Goal: Check status: Check status

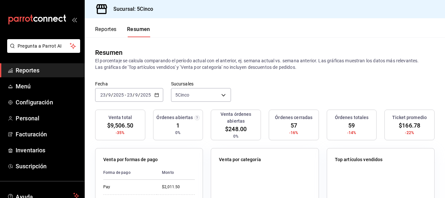
click at [102, 25] on div "Reportes Resumen" at bounding box center [117, 27] width 65 height 19
click at [104, 31] on button "Reportes" at bounding box center [105, 31] width 21 height 11
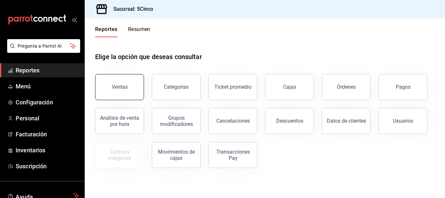
click at [105, 84] on button "Ventas" at bounding box center [119, 87] width 49 height 26
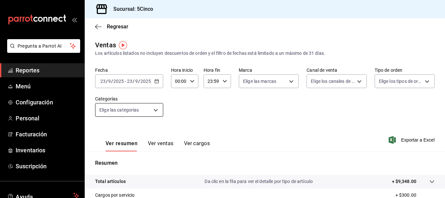
click at [144, 109] on body "Pregunta a Parrot AI Reportes Menú Configuración Personal Facturación Inventari…" at bounding box center [222, 99] width 445 height 198
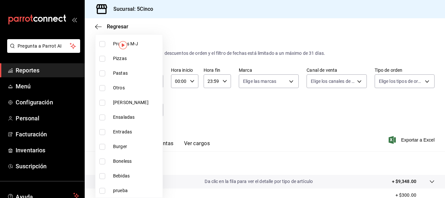
scroll to position [109, 0]
click at [104, 58] on input "checkbox" at bounding box center [102, 58] width 6 height 6
checkbox input "true"
type input "38a5ea36-ec2e-4da7-86cb-f9b5fd1f5877"
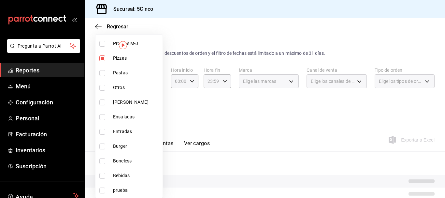
click at [202, 106] on div at bounding box center [222, 99] width 445 height 198
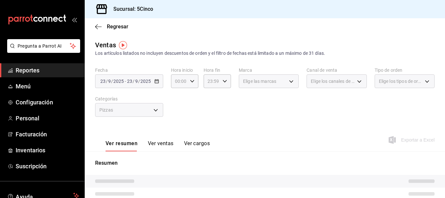
click at [162, 143] on button "Ver ventas" at bounding box center [161, 145] width 26 height 11
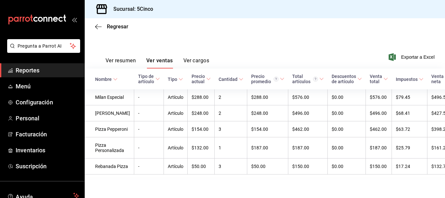
scroll to position [112, 0]
click at [21, 67] on span "Reportes" at bounding box center [47, 70] width 63 height 9
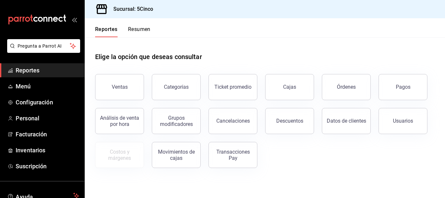
click at [42, 73] on span "Reportes" at bounding box center [47, 70] width 63 height 9
click at [146, 34] on button "Resumen" at bounding box center [139, 31] width 22 height 11
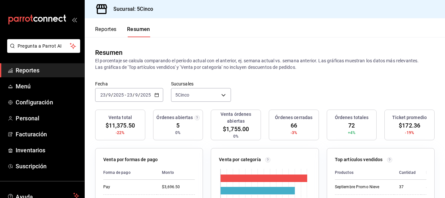
click at [96, 31] on button "Reportes" at bounding box center [105, 31] width 21 height 11
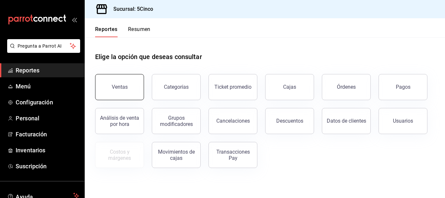
click at [117, 90] on div "Ventas" at bounding box center [120, 87] width 16 height 6
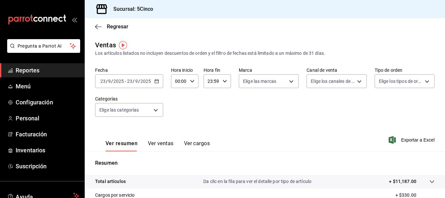
click at [155, 82] on icon "button" at bounding box center [156, 81] width 5 height 5
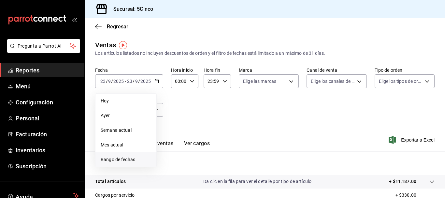
click at [130, 159] on span "Rango de fechas" at bounding box center [126, 159] width 50 height 7
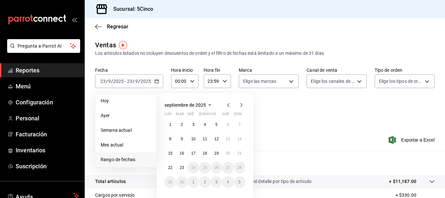
click at [190, 104] on span "septiembre de 2025" at bounding box center [184, 104] width 41 height 5
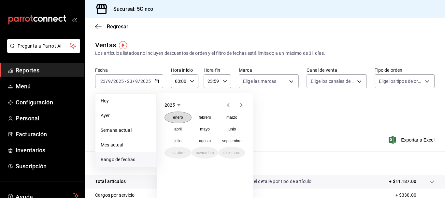
click at [179, 115] on abbr "enero" at bounding box center [178, 117] width 10 height 5
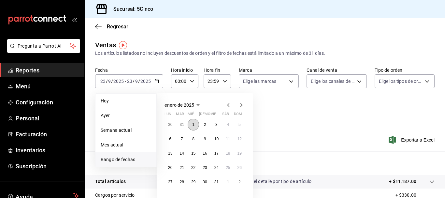
click at [193, 121] on button "1" at bounding box center [192, 124] width 11 height 12
click at [195, 104] on icon "button" at bounding box center [198, 105] width 8 height 8
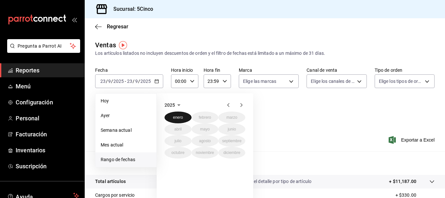
click at [179, 119] on abbr "enero" at bounding box center [178, 117] width 10 height 5
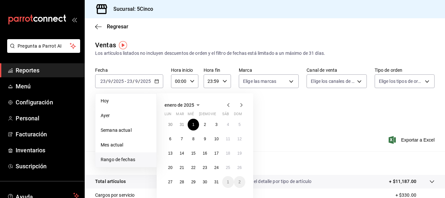
click at [240, 105] on icon "button" at bounding box center [241, 105] width 8 height 8
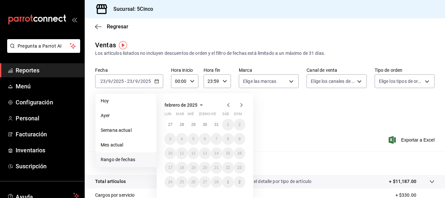
click at [240, 105] on icon "button" at bounding box center [241, 105] width 8 height 8
click at [279, 119] on div "Fecha 2025-09-23 23 / 9 / 2025 - 2025-09-23 23 / 9 / 2025 Hoy Ayer Semana actua…" at bounding box center [264, 95] width 339 height 57
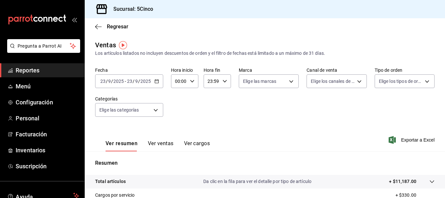
click at [154, 78] on div "2025-09-23 23 / 9 / 2025 - 2025-09-23 23 / 9 / 2025" at bounding box center [129, 81] width 68 height 14
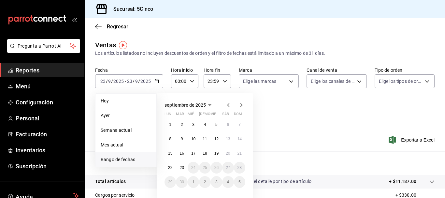
click at [228, 105] on icon "button" at bounding box center [228, 105] width 8 height 8
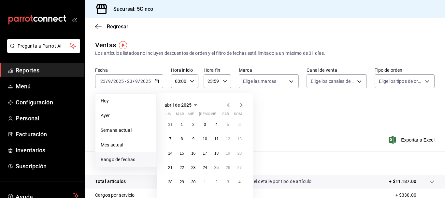
click at [228, 105] on icon "button" at bounding box center [228, 105] width 8 height 8
click at [228, 105] on icon "button" at bounding box center [228, 105] width 2 height 4
click at [192, 126] on button "1" at bounding box center [192, 124] width 11 height 12
click at [241, 106] on icon "button" at bounding box center [241, 105] width 2 height 4
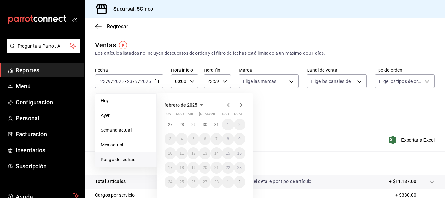
click at [227, 105] on icon "button" at bounding box center [228, 105] width 8 height 8
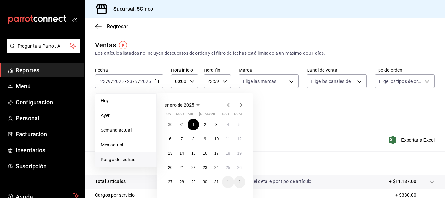
click at [271, 108] on div "Fecha 2025-09-23 23 / 9 / 2025 - 2025-09-23 23 / 9 / 2025 Hoy Ayer Semana actua…" at bounding box center [264, 95] width 339 height 57
